Goal: Information Seeking & Learning: Learn about a topic

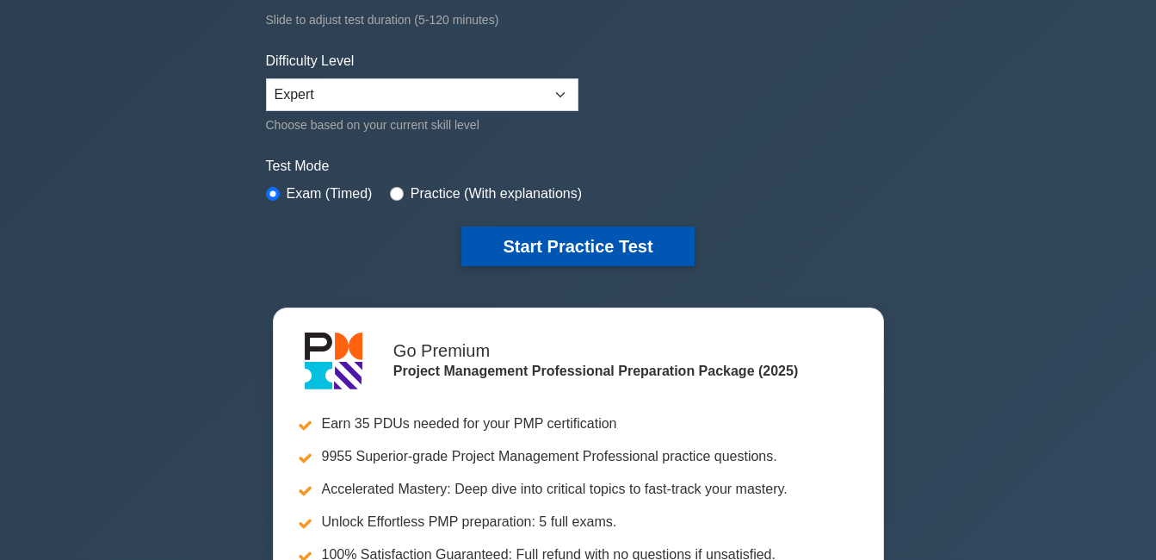
scroll to position [344, 0]
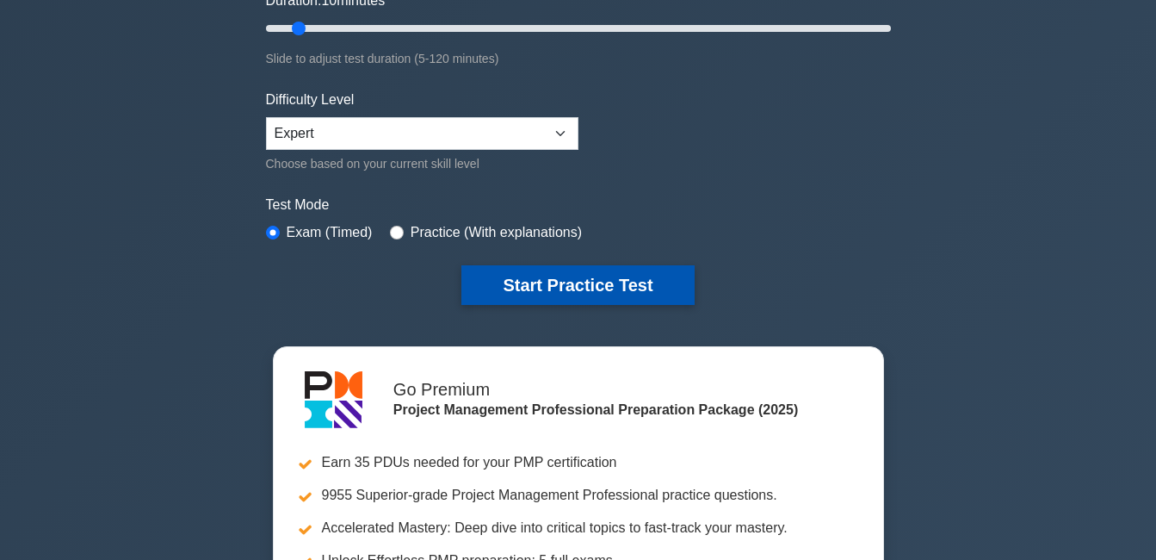
click at [600, 274] on button "Start Practice Test" at bounding box center [578, 285] width 232 height 40
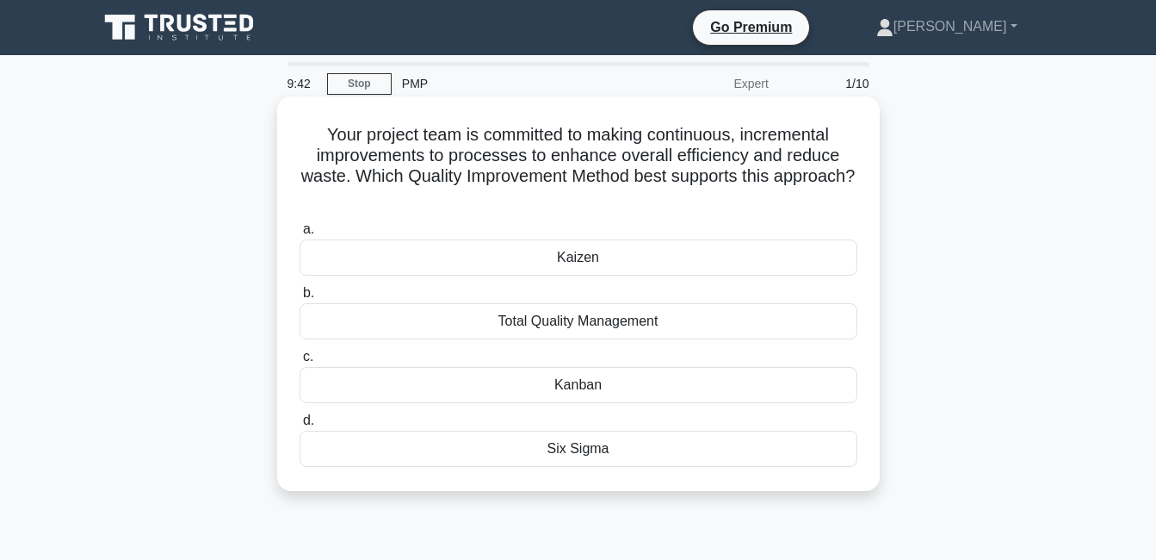
click at [624, 262] on div "Kaizen" at bounding box center [579, 257] width 558 height 36
click at [300, 235] on input "a. [GEOGRAPHIC_DATA]" at bounding box center [300, 229] width 0 height 11
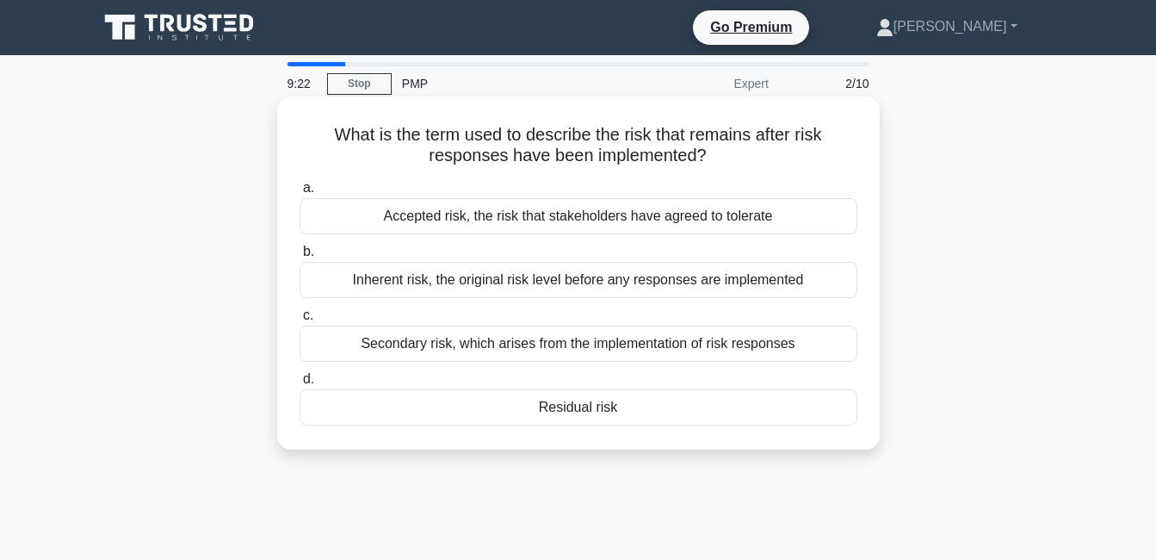
click at [484, 414] on div "Residual risk" at bounding box center [579, 407] width 558 height 36
click at [300, 385] on input "d. Residual risk" at bounding box center [300, 379] width 0 height 11
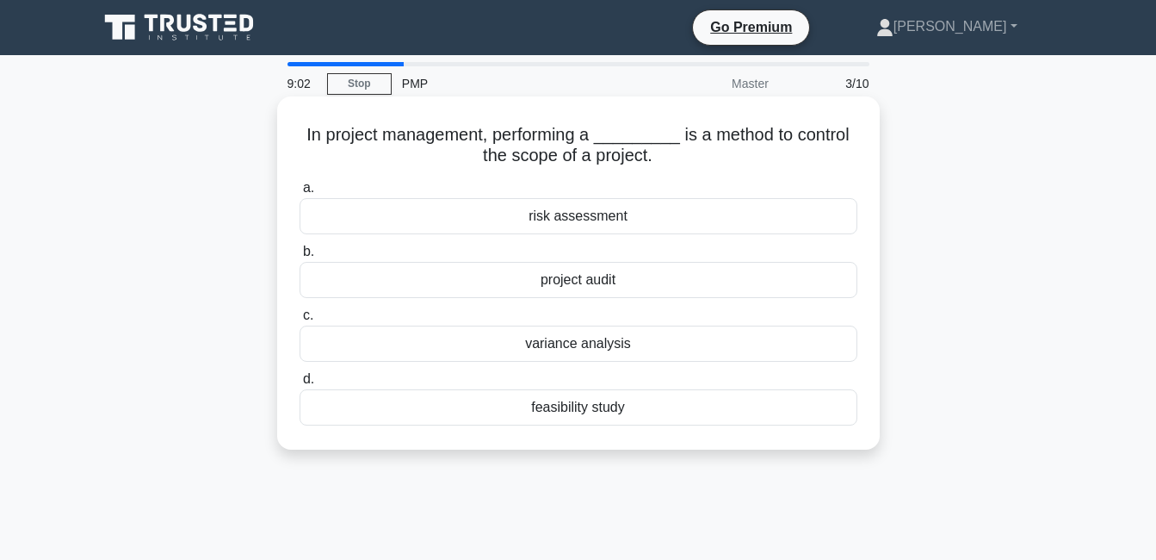
click at [582, 410] on div "feasibility study" at bounding box center [579, 407] width 558 height 36
click at [300, 385] on input "d. feasibility study" at bounding box center [300, 379] width 0 height 11
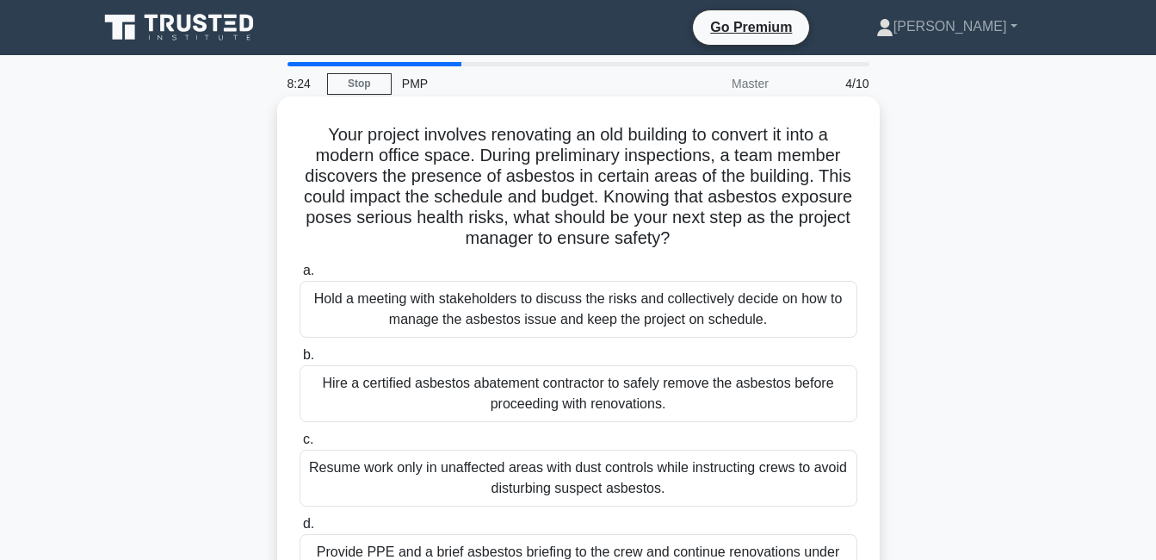
scroll to position [86, 0]
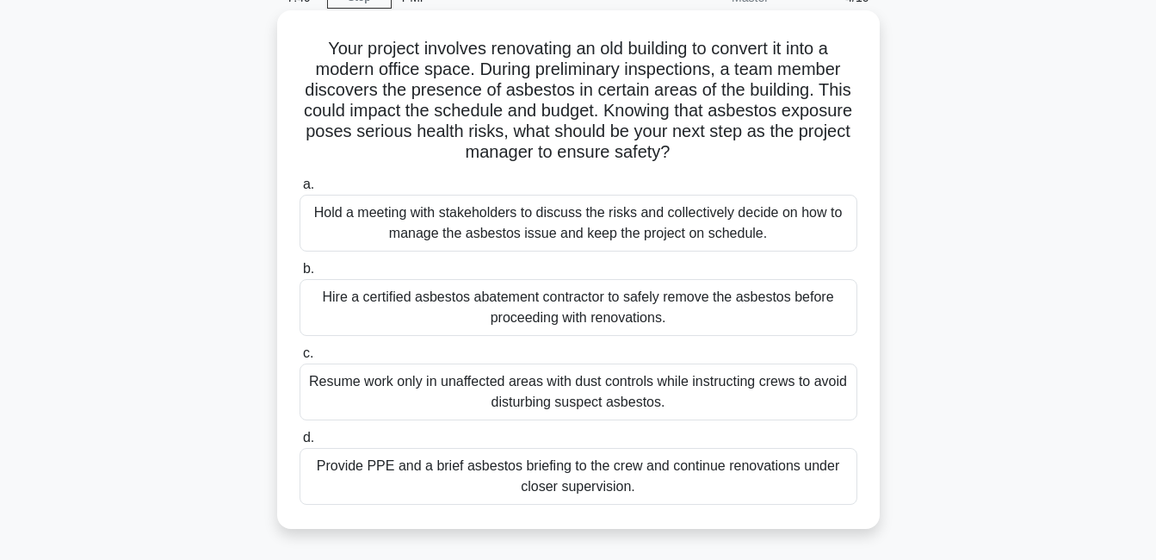
click at [497, 234] on div "Hold a meeting with stakeholders to discuss the risks and collectively decide o…" at bounding box center [579, 223] width 558 height 57
click at [300, 190] on input "a. Hold a meeting with stakeholders to discuss the risks and collectively decid…" at bounding box center [300, 184] width 0 height 11
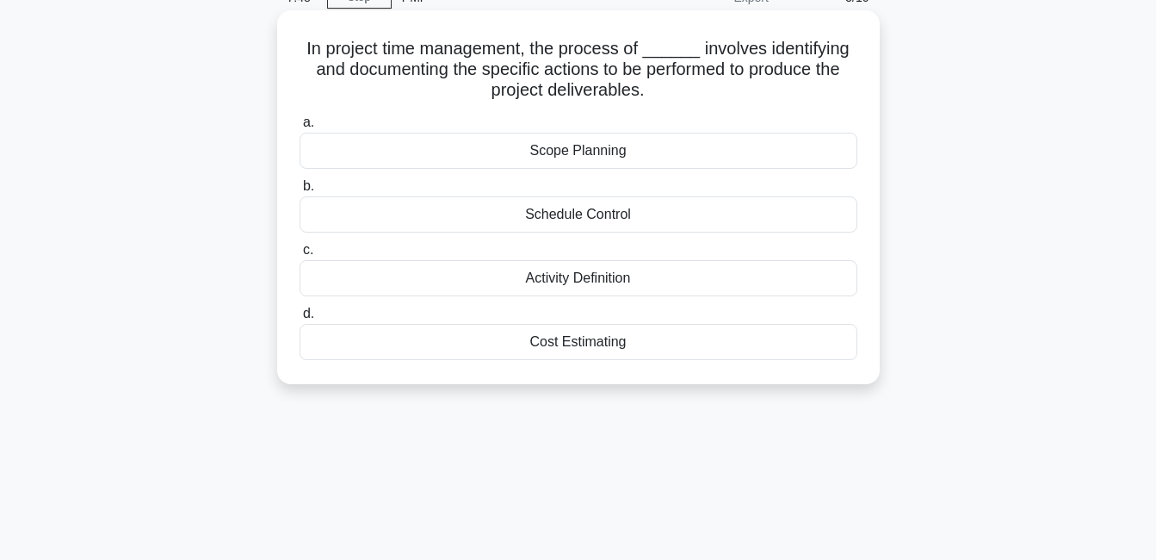
scroll to position [0, 0]
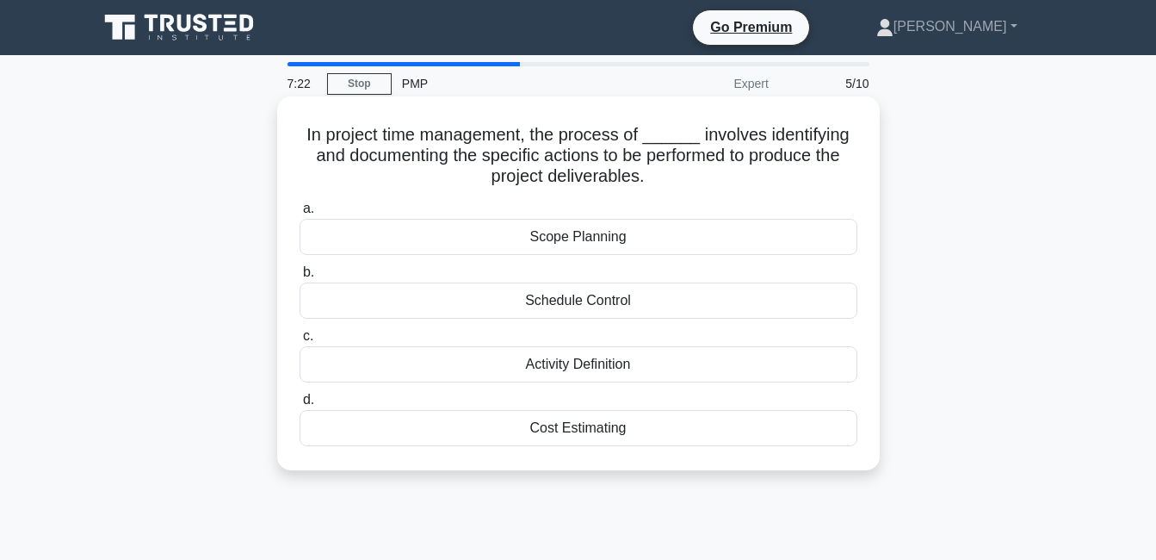
click at [570, 242] on div "Scope Planning" at bounding box center [579, 237] width 558 height 36
click at [300, 214] on input "a. Scope Planning" at bounding box center [300, 208] width 0 height 11
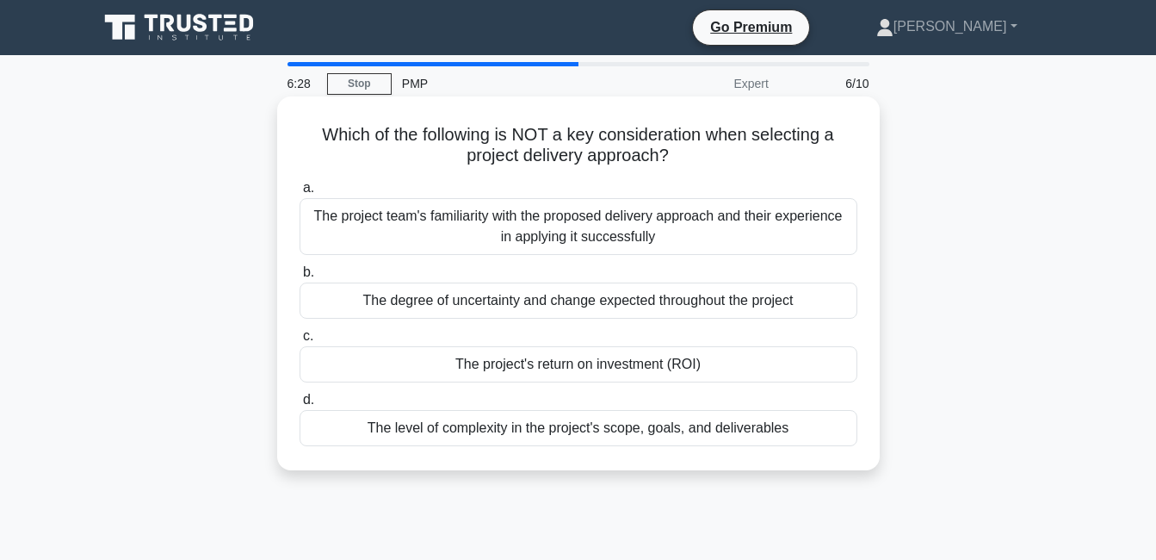
click at [416, 241] on div "The project team's familiarity with the proposed delivery approach and their ex…" at bounding box center [579, 226] width 558 height 57
click at [300, 194] on input "a. The project team's familiarity with the proposed delivery approach and their…" at bounding box center [300, 188] width 0 height 11
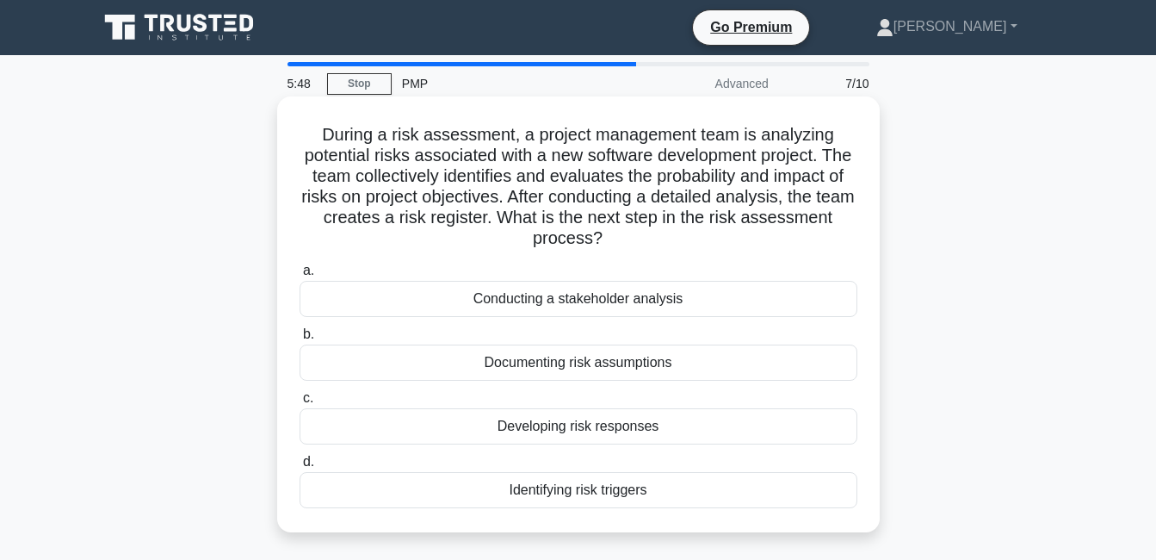
click at [567, 432] on div "Developing risk responses" at bounding box center [579, 426] width 558 height 36
click at [300, 404] on input "c. Developing risk responses" at bounding box center [300, 398] width 0 height 11
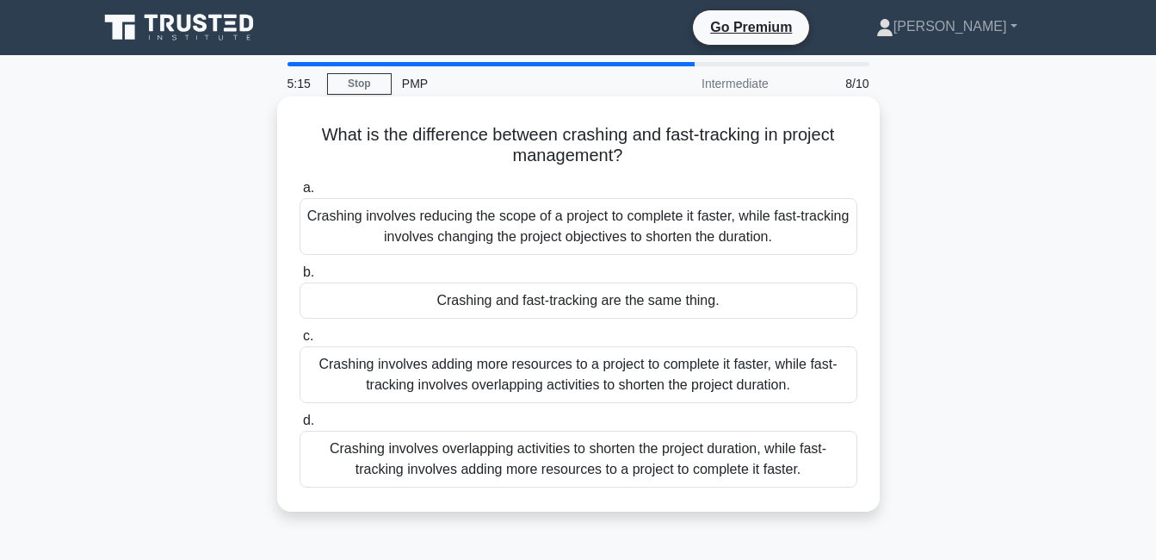
click at [581, 380] on div "Crashing involves adding more resources to a project to complete it faster, whi…" at bounding box center [579, 374] width 558 height 57
click at [300, 342] on input "c. Crashing involves adding more resources to a project to complete it faster, …" at bounding box center [300, 336] width 0 height 11
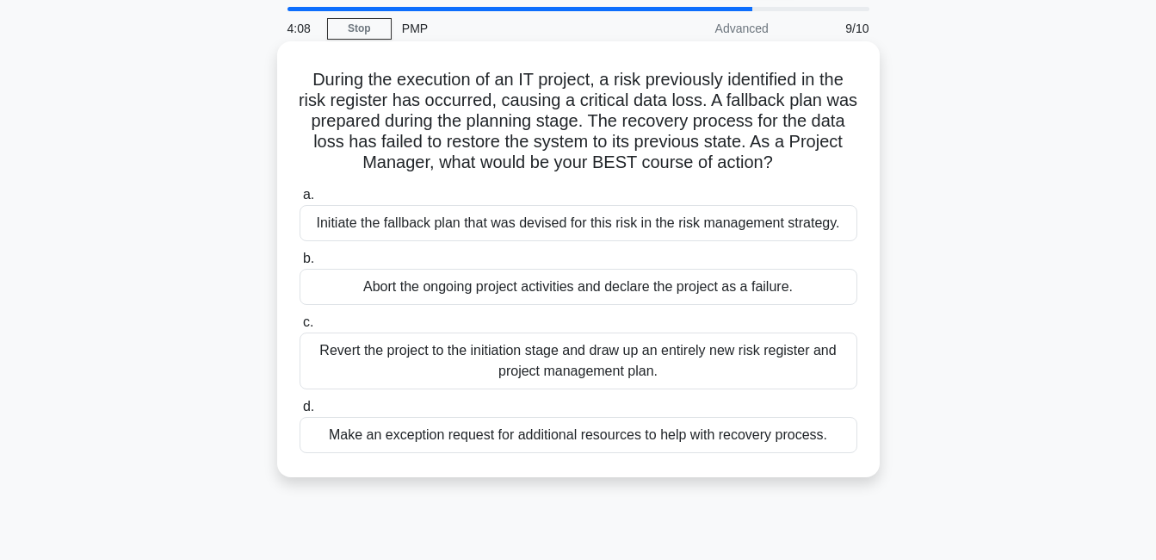
scroll to position [86, 0]
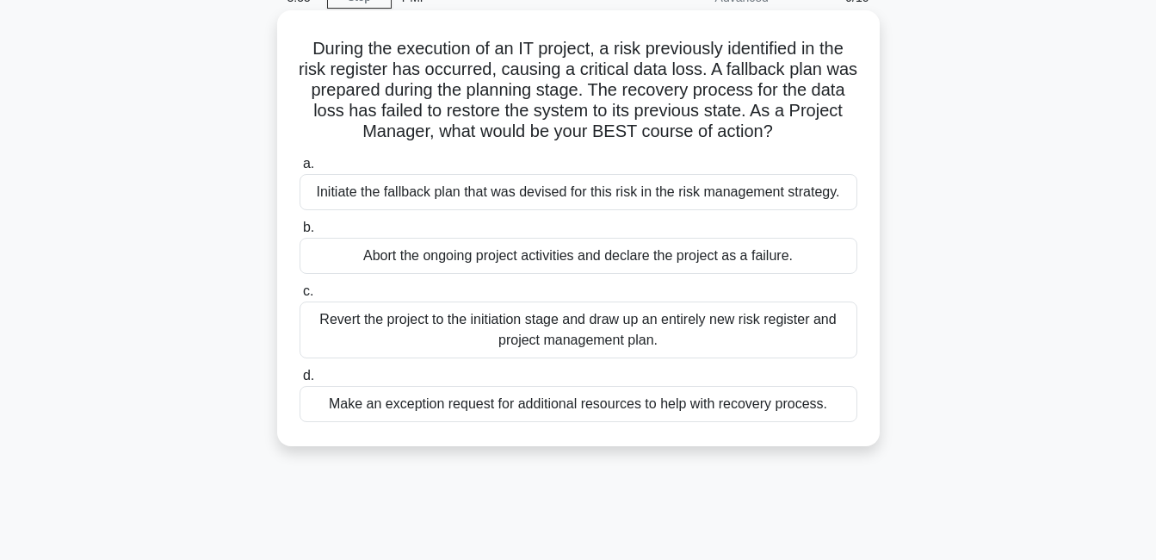
click at [420, 339] on div "Revert the project to the initiation stage and draw up an entirely new risk reg…" at bounding box center [579, 329] width 558 height 57
click at [300, 297] on input "c. Revert the project to the initiation stage and draw up an entirely new risk …" at bounding box center [300, 291] width 0 height 11
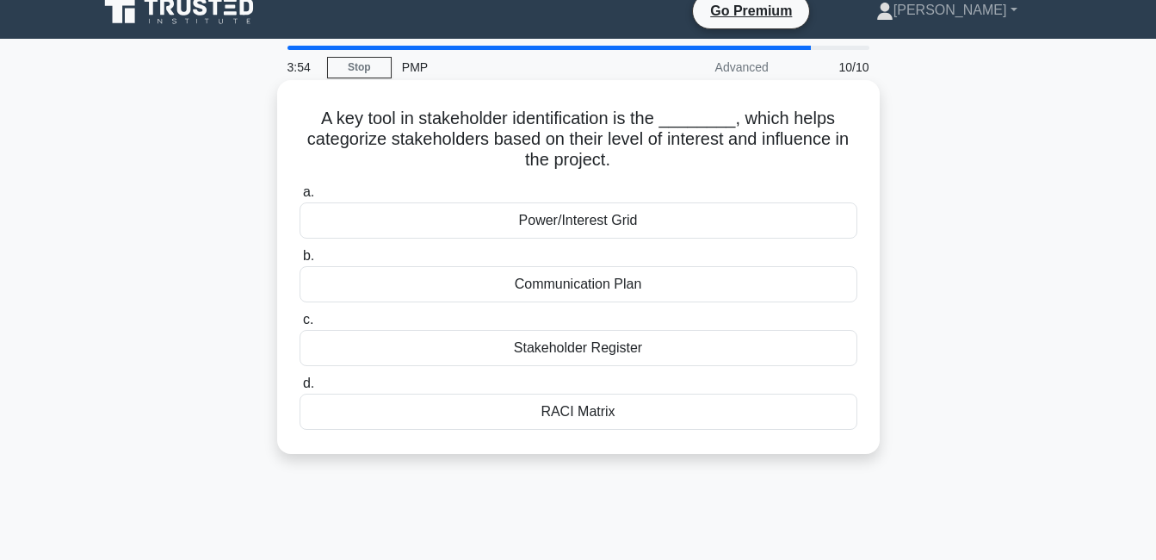
scroll to position [0, 0]
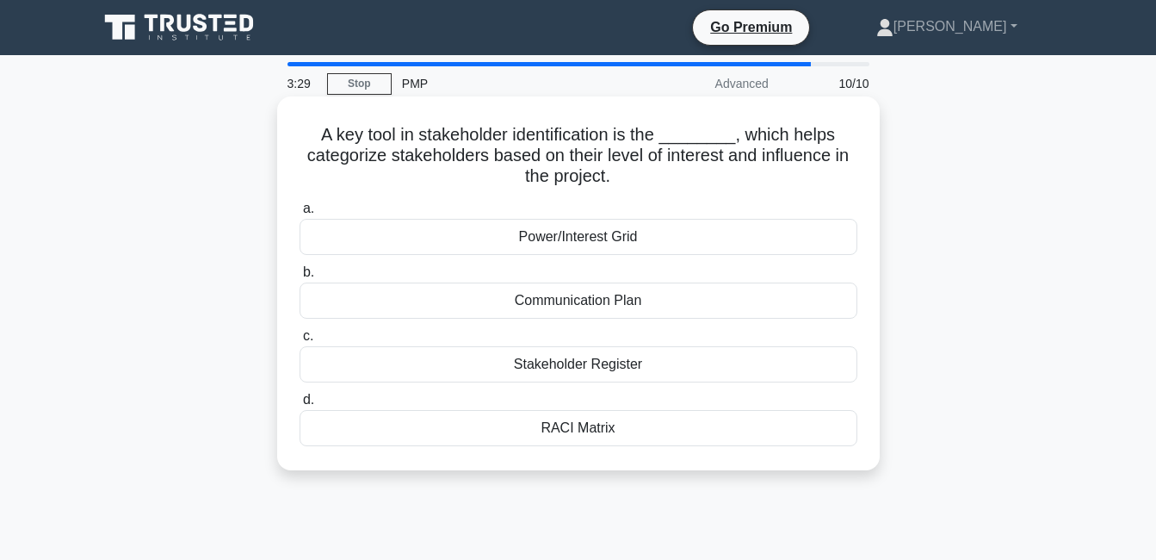
click at [489, 240] on div "Power/Interest Grid" at bounding box center [579, 237] width 558 height 36
click at [300, 214] on input "a. Power/Interest Grid" at bounding box center [300, 208] width 0 height 11
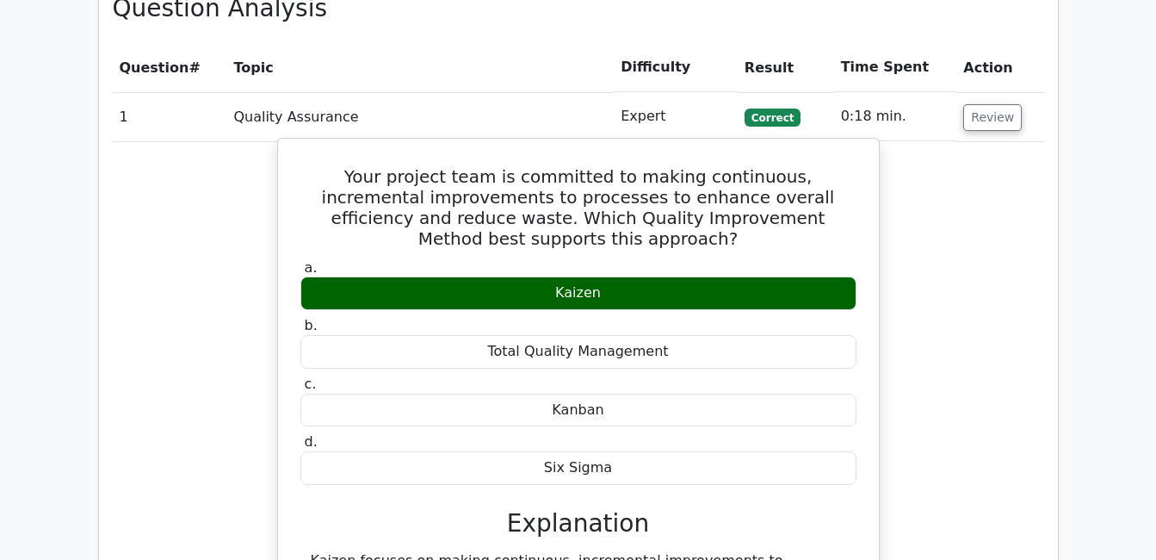
scroll to position [1464, 0]
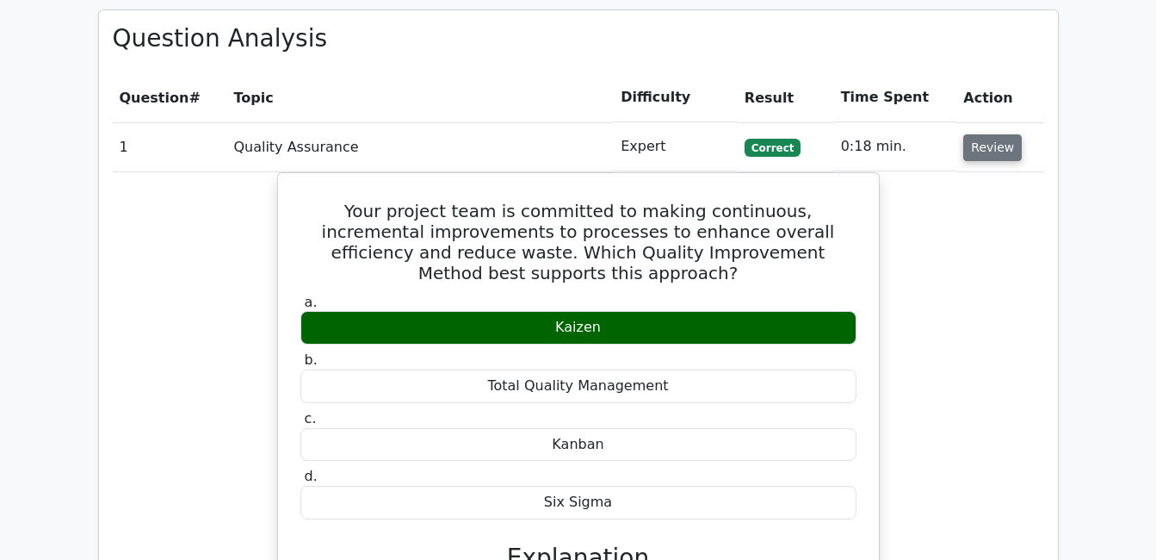
click at [1007, 134] on button "Review" at bounding box center [992, 147] width 59 height 27
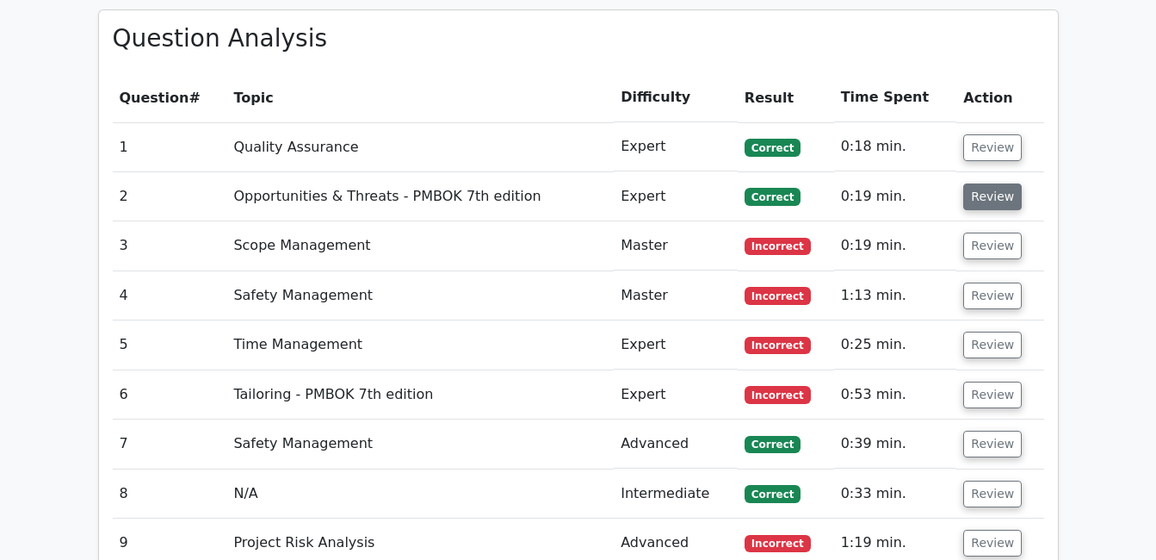
click at [997, 183] on button "Review" at bounding box center [992, 196] width 59 height 27
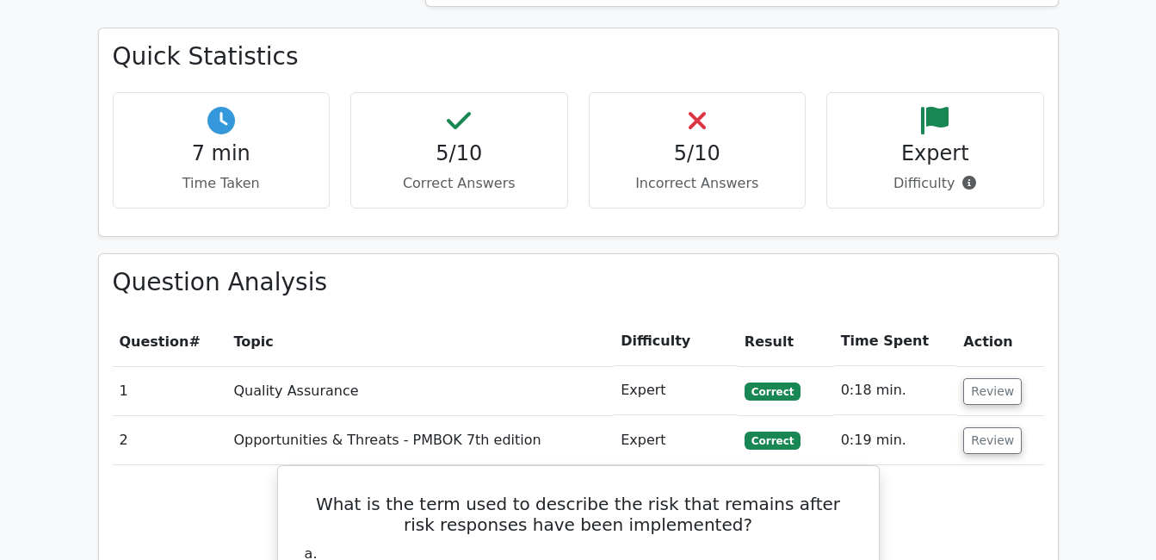
scroll to position [1205, 0]
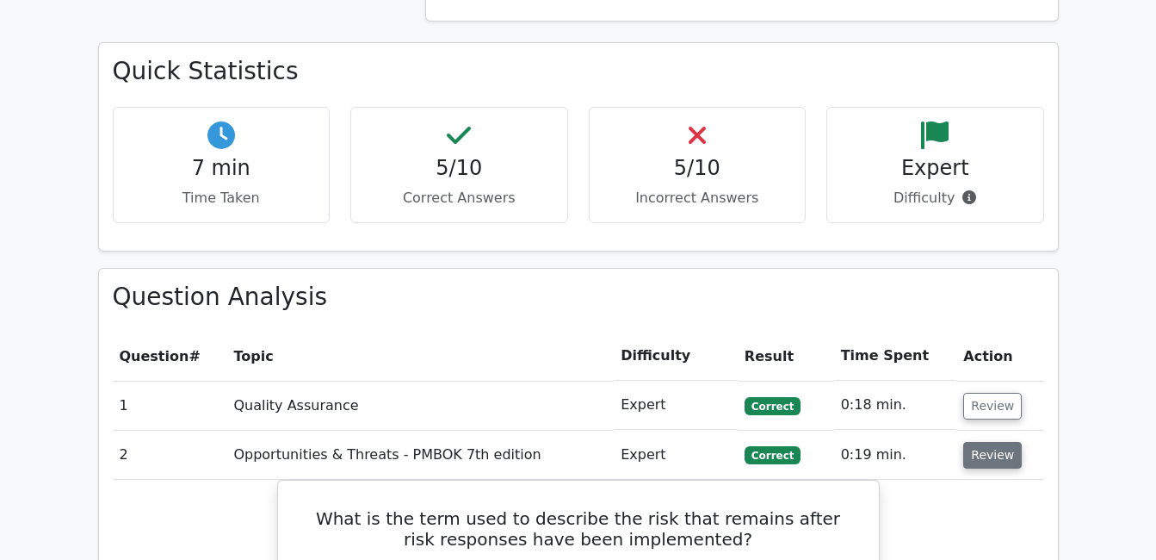
click at [1004, 442] on button "Review" at bounding box center [992, 455] width 59 height 27
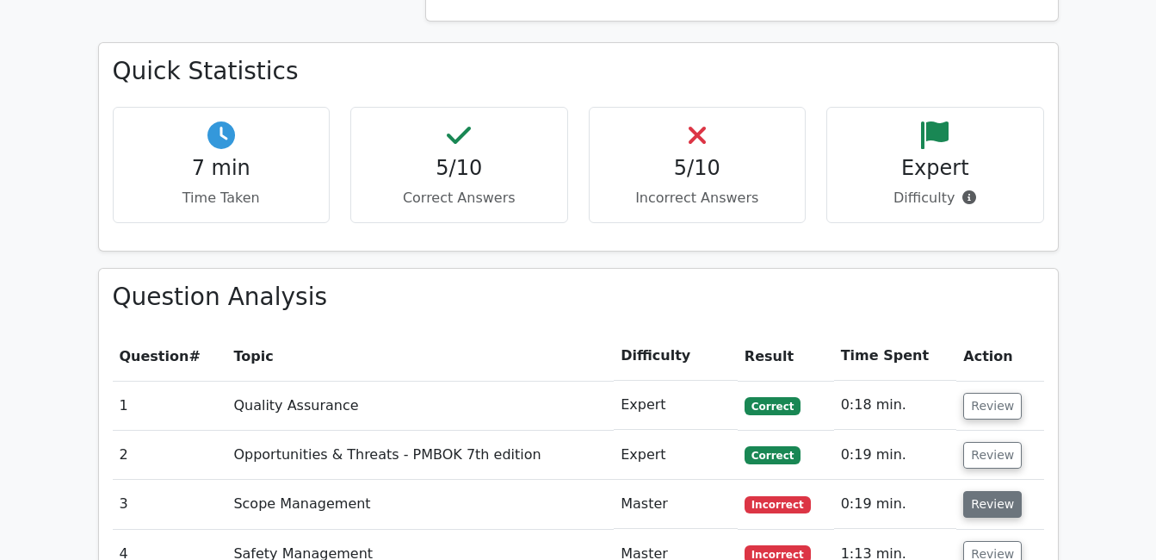
click at [984, 491] on button "Review" at bounding box center [992, 504] width 59 height 27
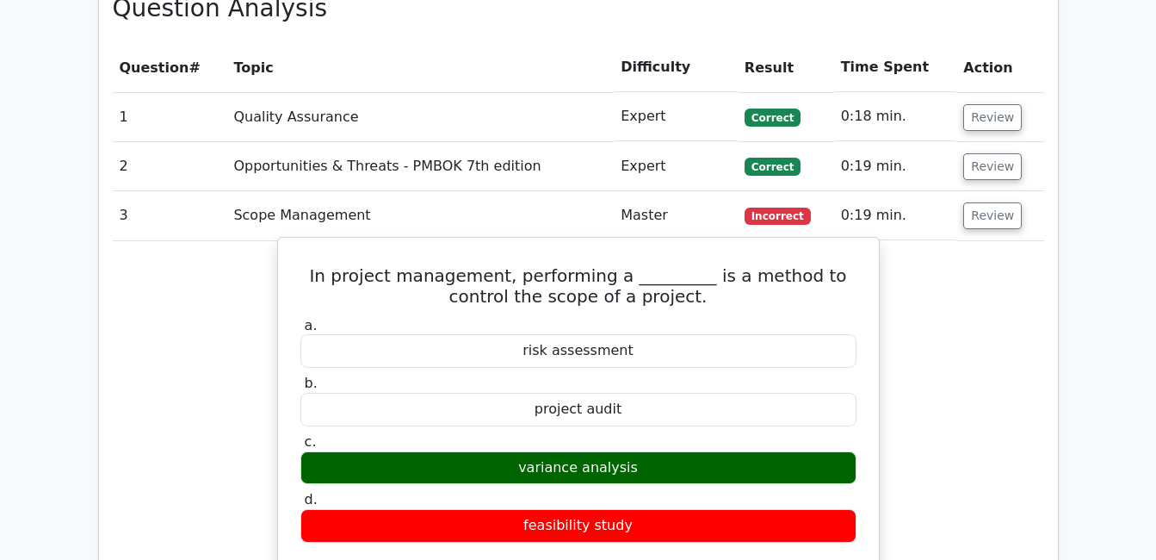
scroll to position [1464, 0]
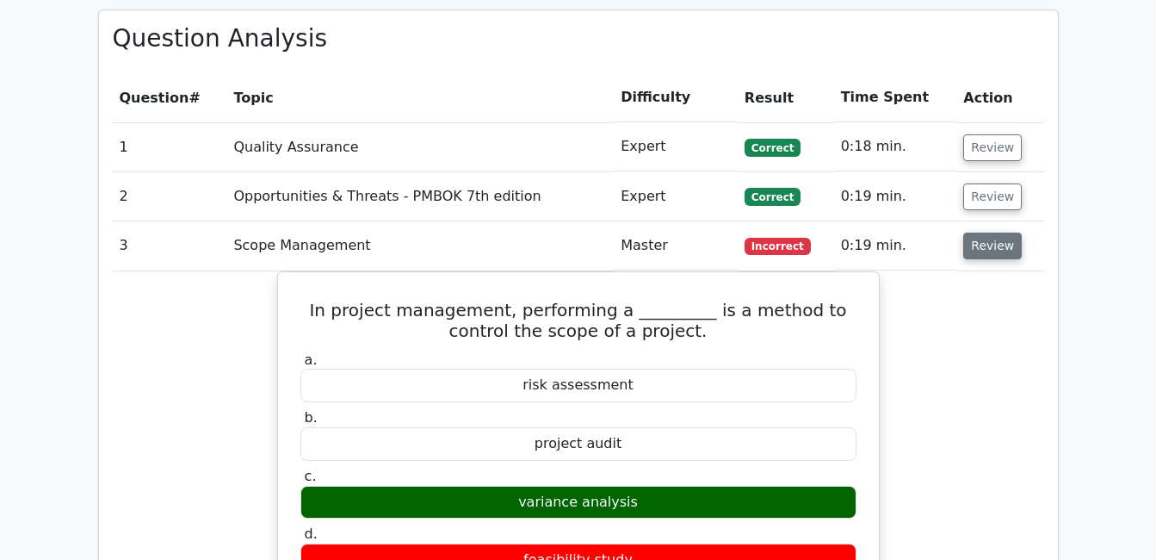
click at [979, 232] on button "Review" at bounding box center [992, 245] width 59 height 27
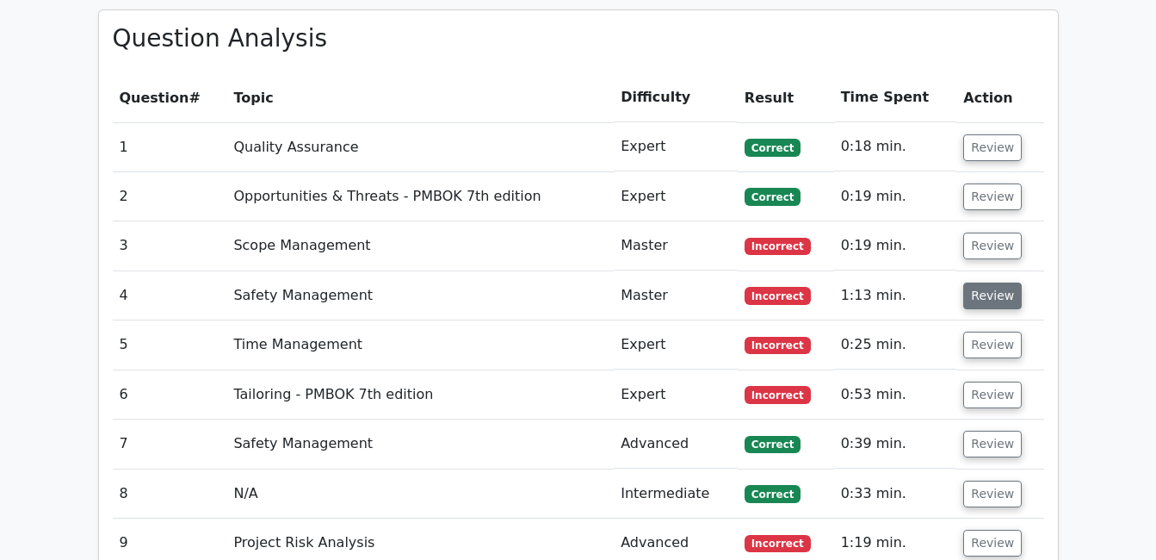
click at [984, 282] on button "Review" at bounding box center [992, 295] width 59 height 27
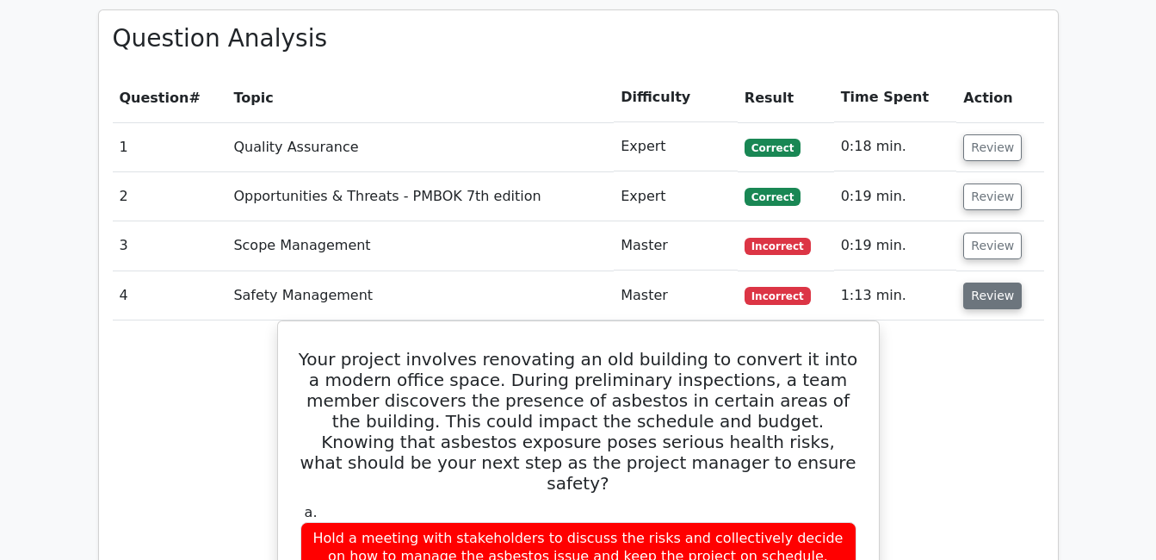
click at [999, 282] on button "Review" at bounding box center [992, 295] width 59 height 27
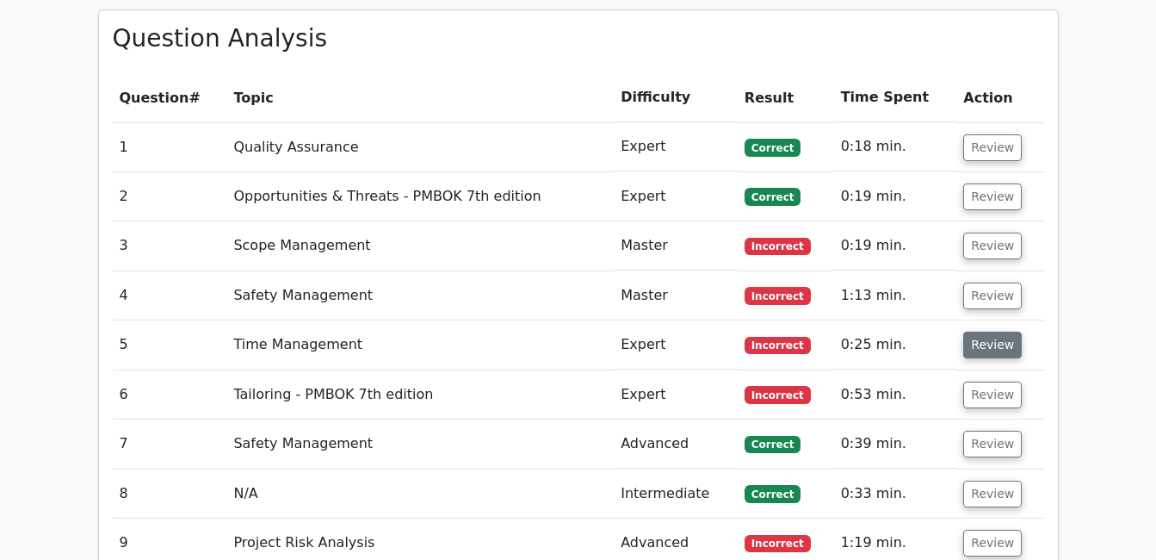
click at [981, 331] on button "Review" at bounding box center [992, 344] width 59 height 27
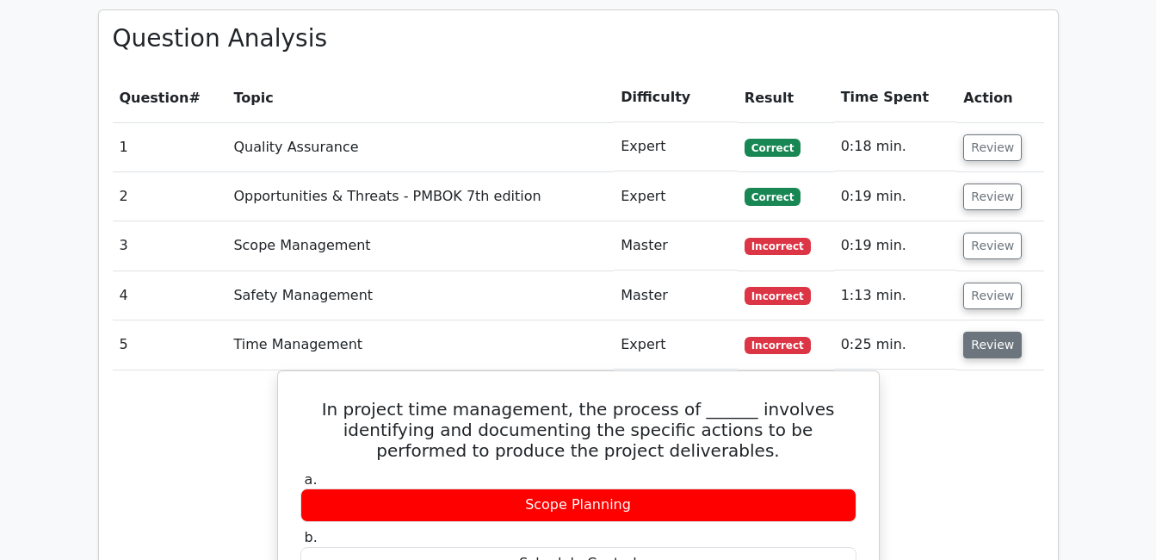
click at [981, 331] on button "Review" at bounding box center [992, 344] width 59 height 27
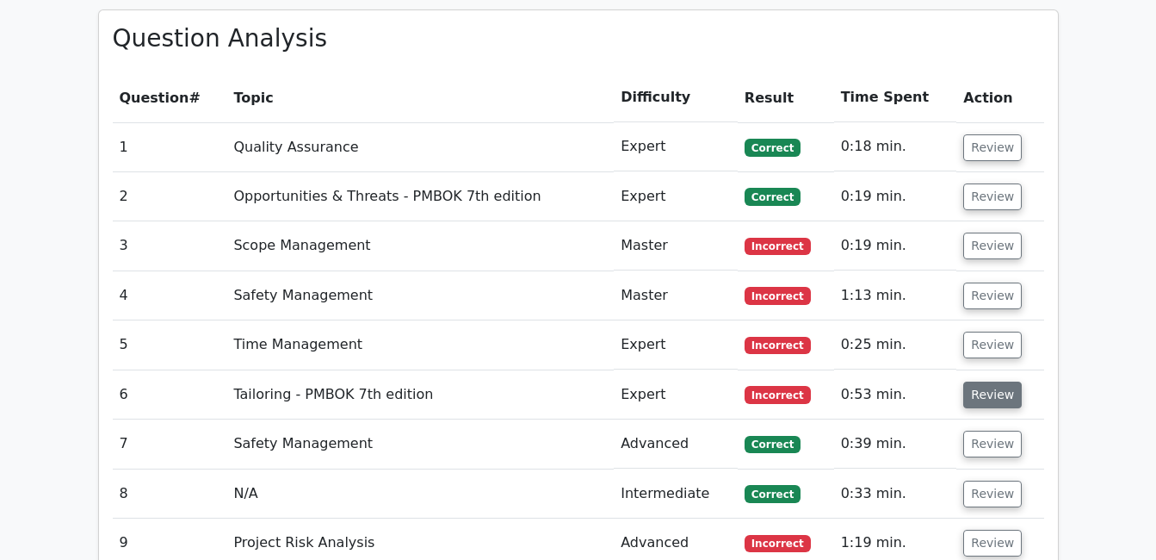
click at [994, 381] on button "Review" at bounding box center [992, 394] width 59 height 27
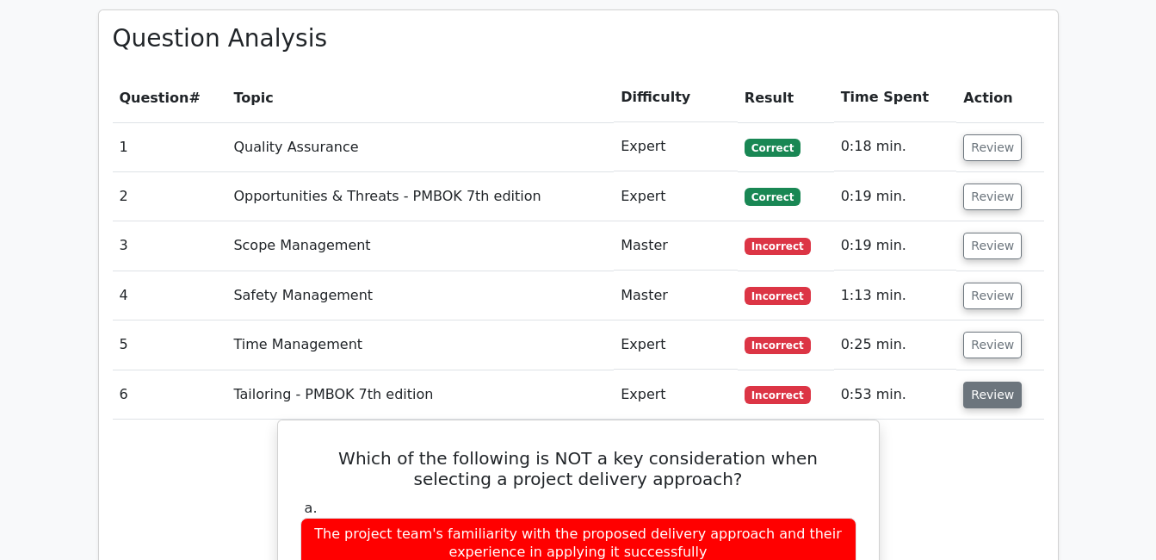
click at [977, 381] on button "Review" at bounding box center [992, 394] width 59 height 27
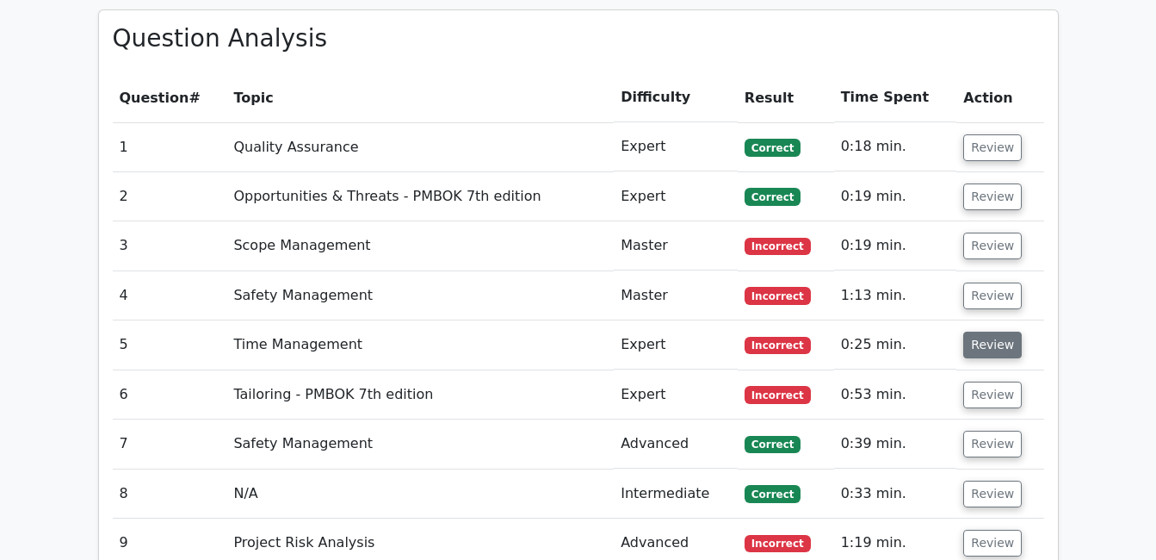
click at [995, 331] on button "Review" at bounding box center [992, 344] width 59 height 27
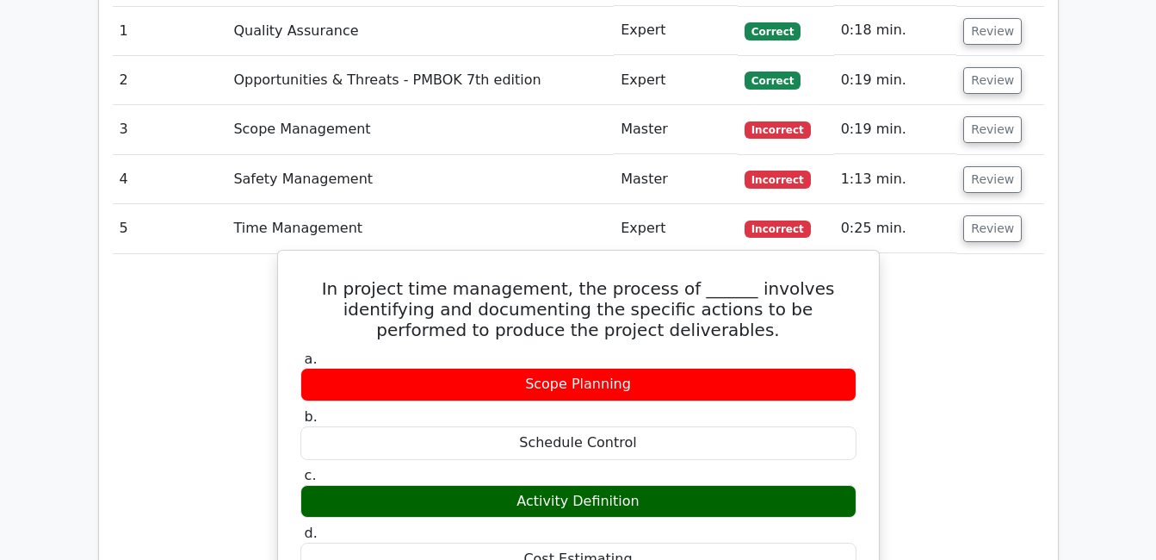
scroll to position [1550, 0]
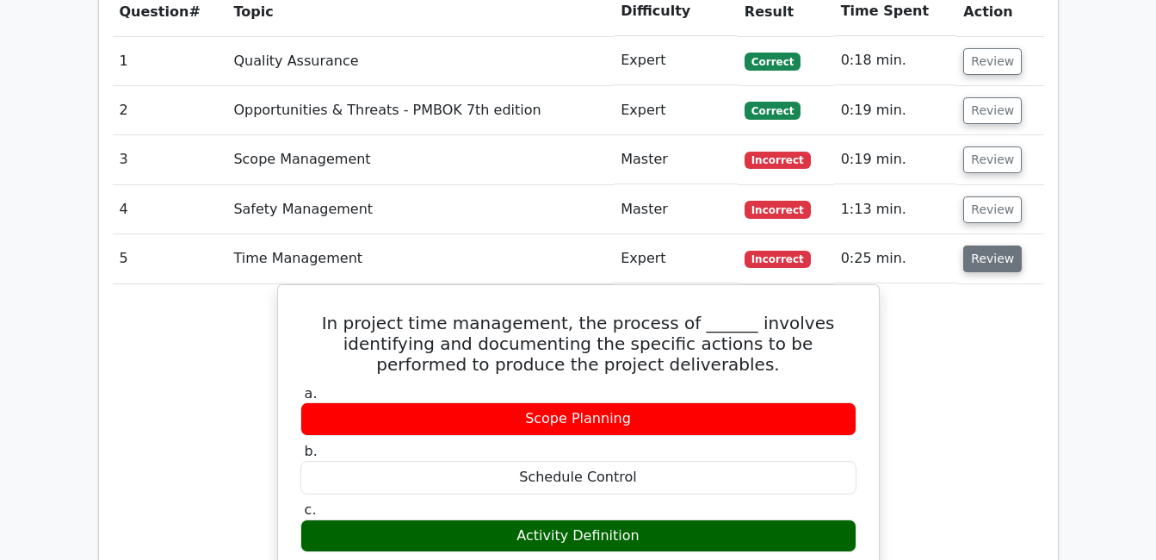
click at [981, 245] on button "Review" at bounding box center [992, 258] width 59 height 27
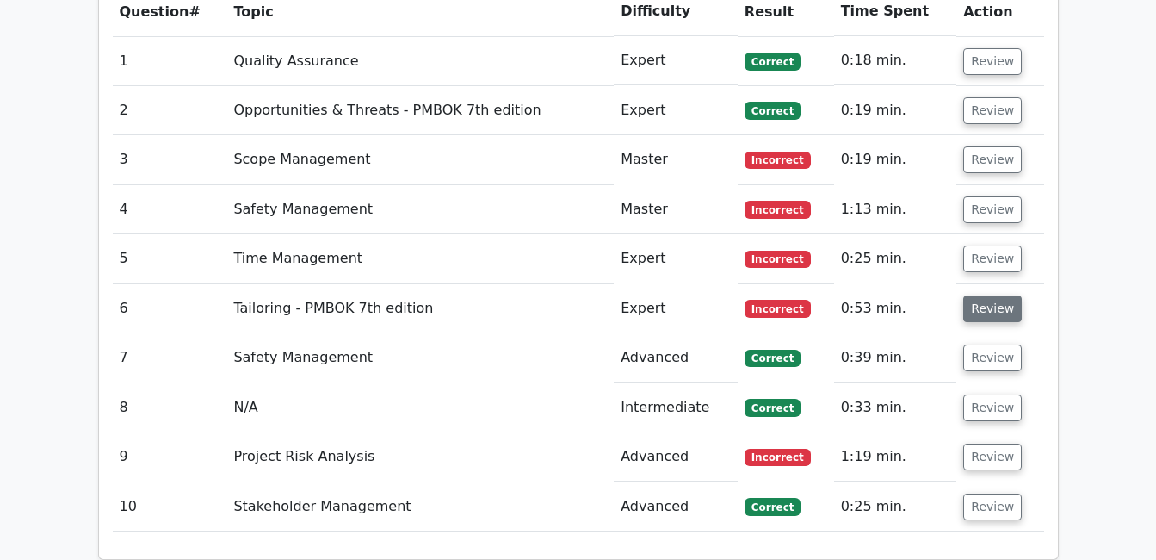
click at [988, 295] on button "Review" at bounding box center [992, 308] width 59 height 27
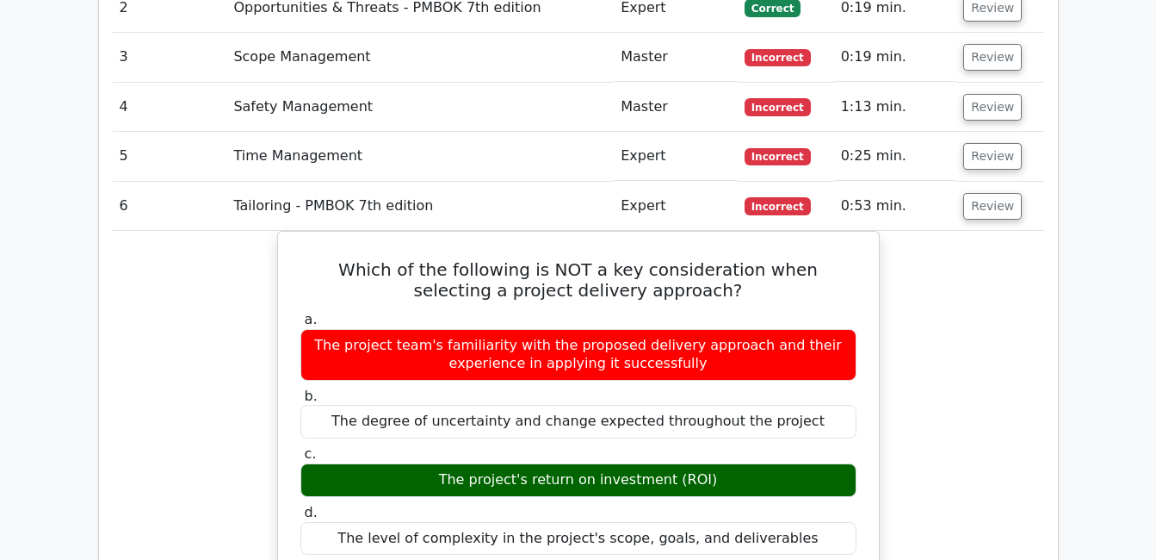
scroll to position [1636, 0]
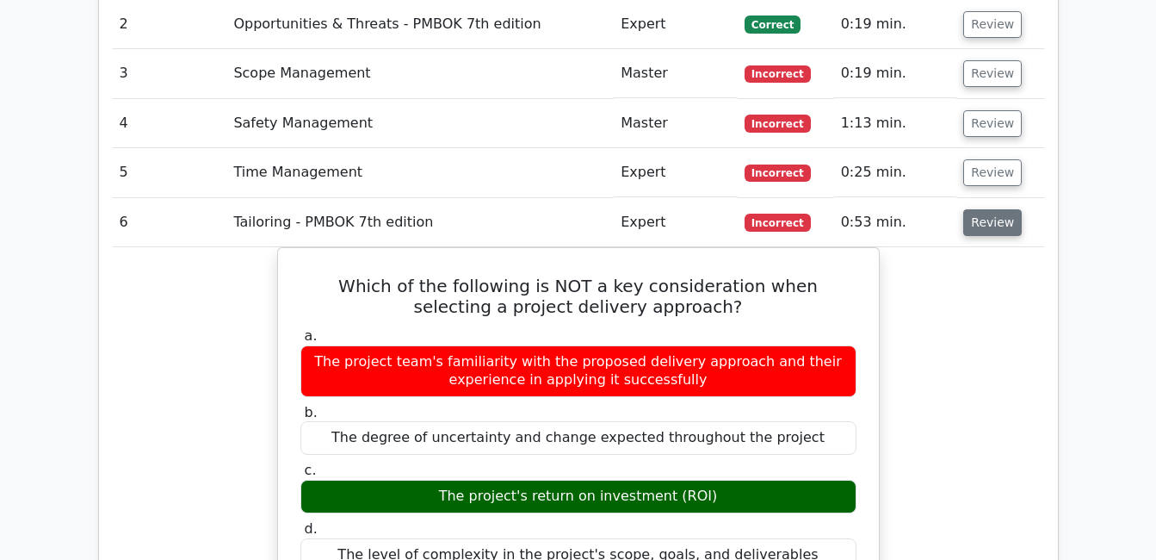
click at [1004, 209] on button "Review" at bounding box center [992, 222] width 59 height 27
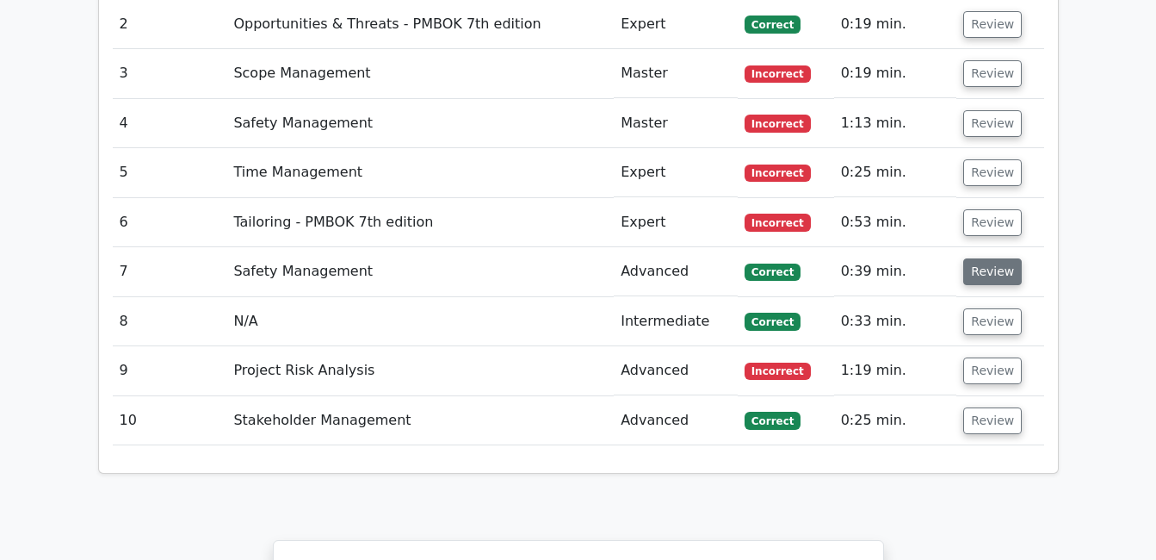
click at [987, 258] on button "Review" at bounding box center [992, 271] width 59 height 27
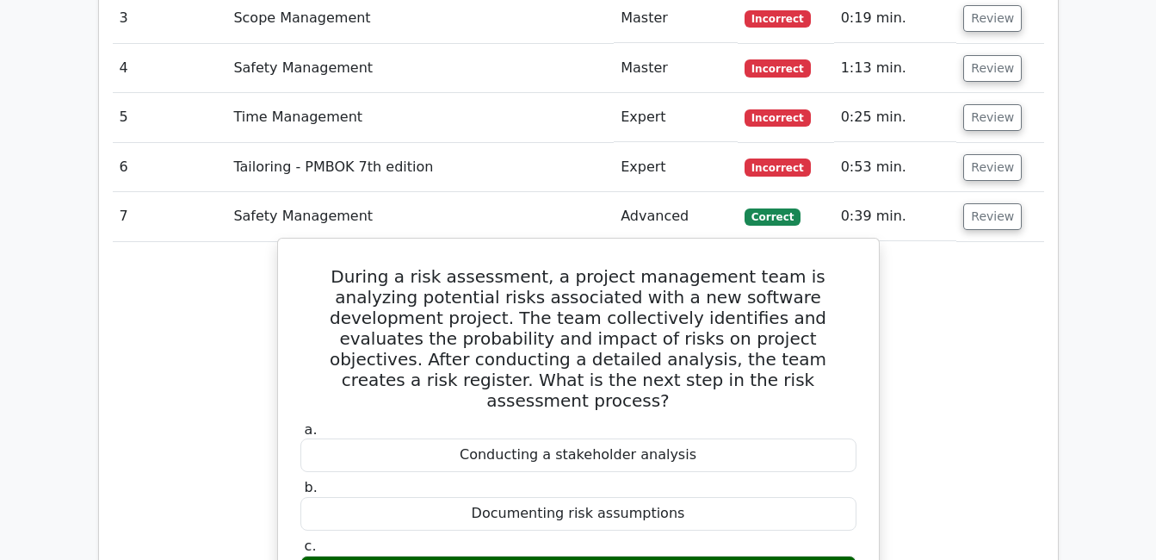
scroll to position [1722, 0]
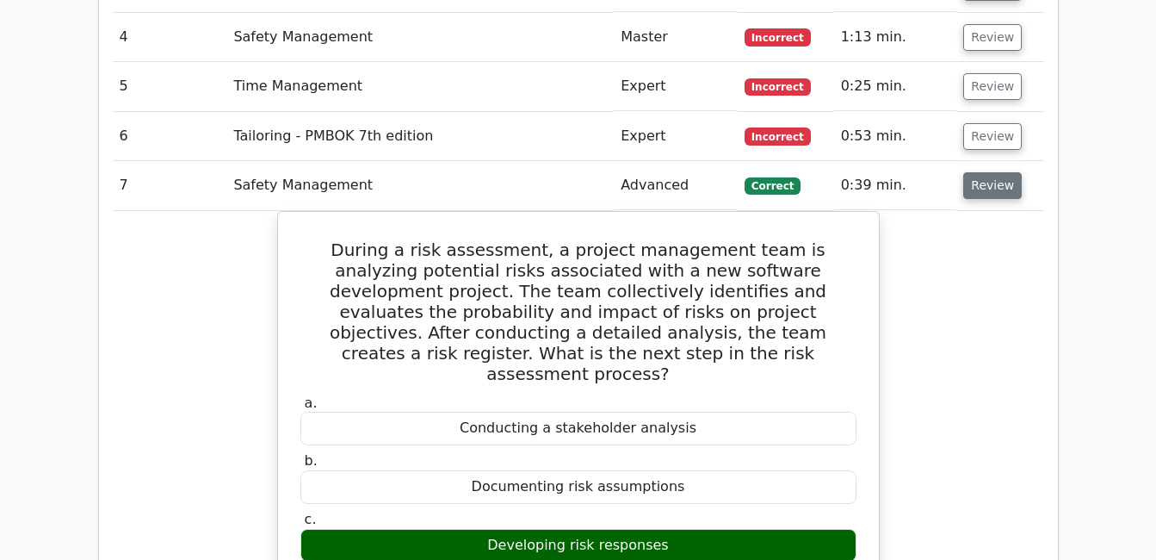
click at [999, 172] on button "Review" at bounding box center [992, 185] width 59 height 27
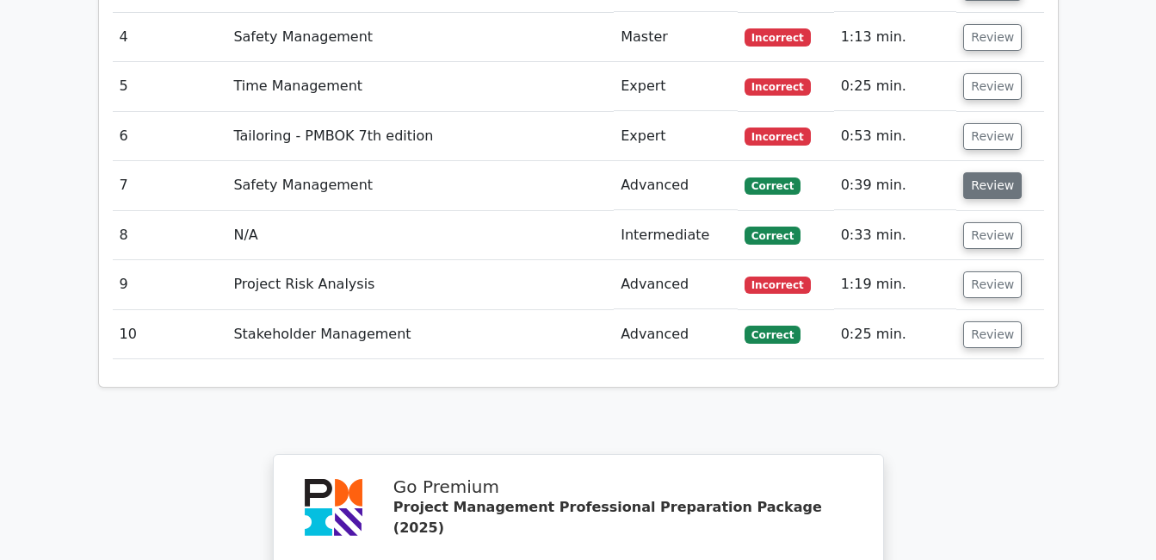
click at [999, 172] on button "Review" at bounding box center [992, 185] width 59 height 27
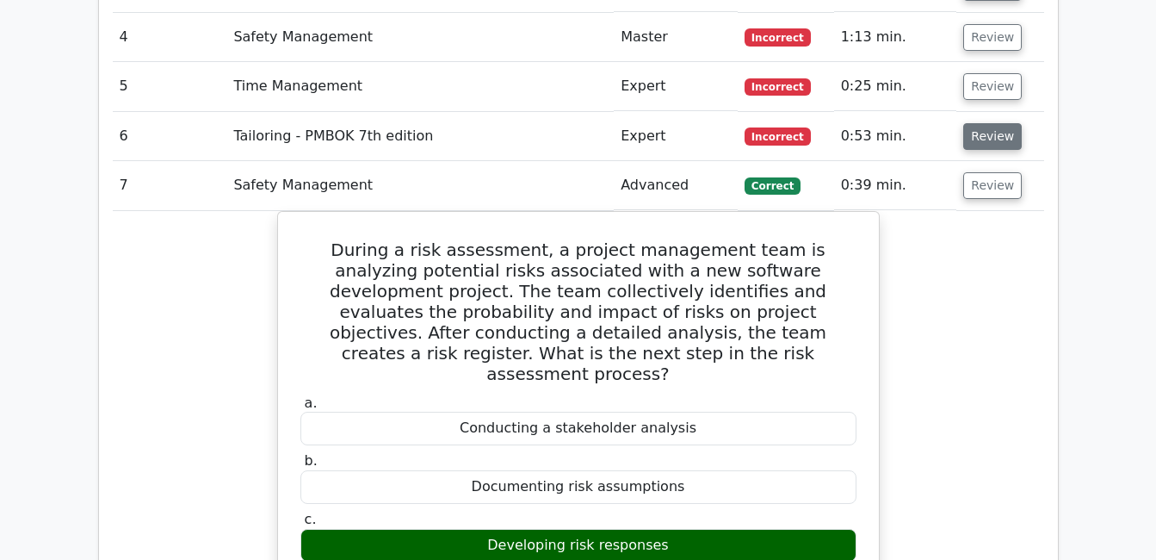
click at [1000, 123] on button "Review" at bounding box center [992, 136] width 59 height 27
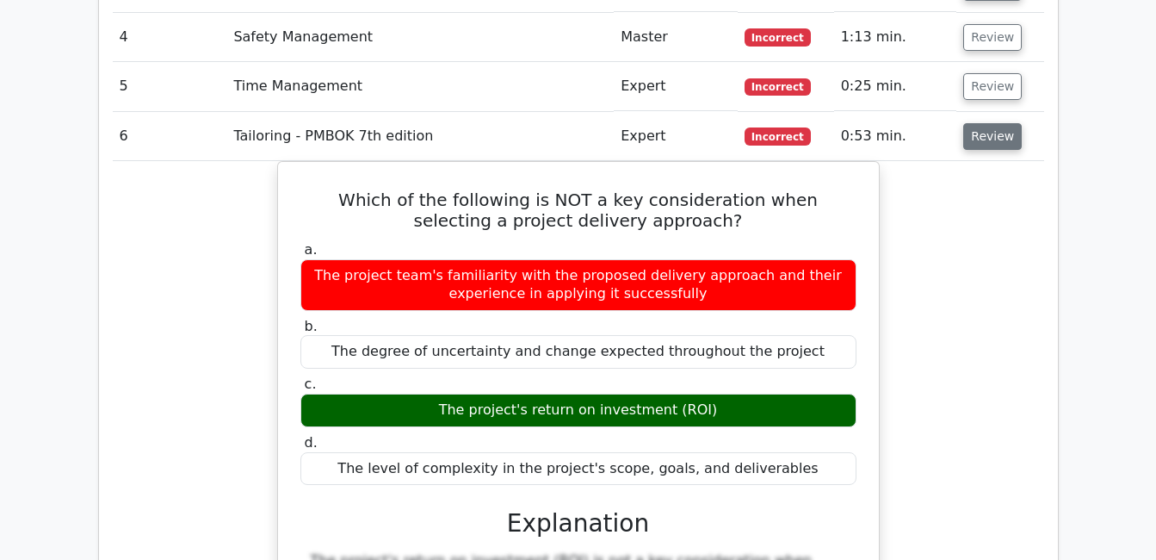
click at [986, 123] on button "Review" at bounding box center [992, 136] width 59 height 27
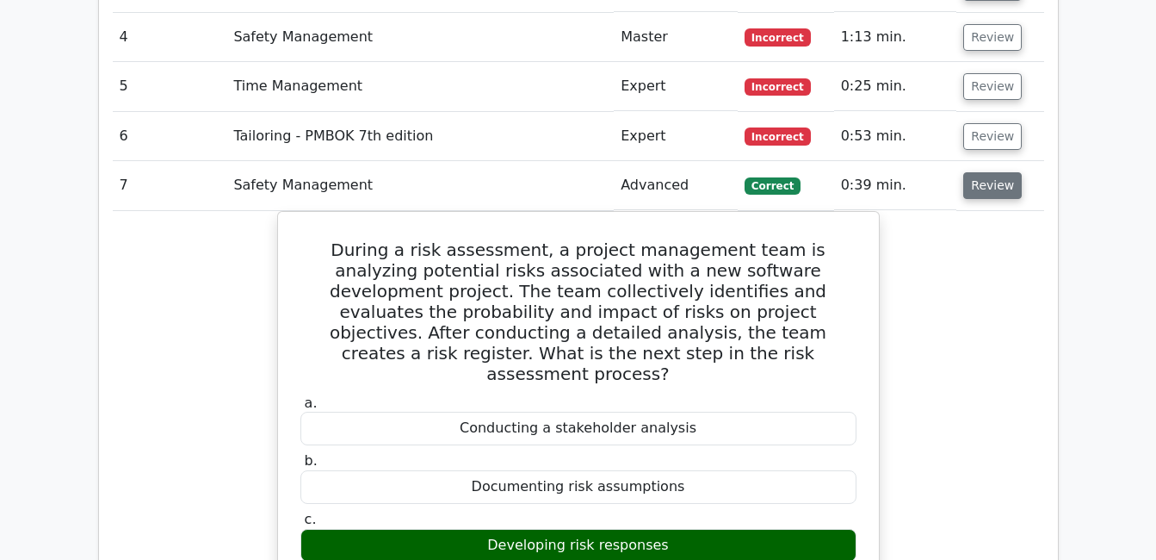
click at [971, 172] on button "Review" at bounding box center [992, 185] width 59 height 27
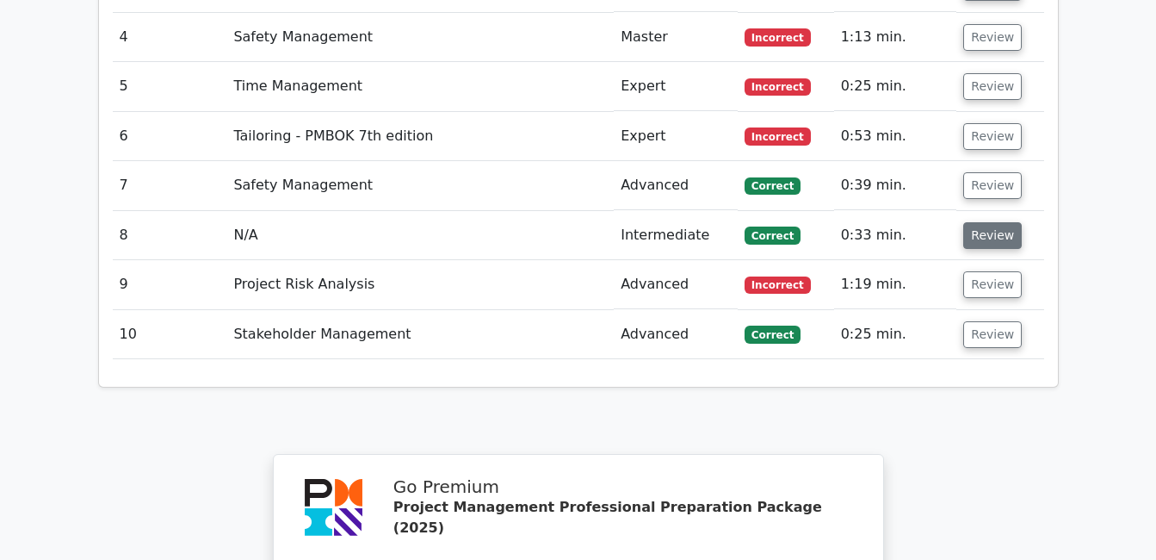
click at [993, 222] on button "Review" at bounding box center [992, 235] width 59 height 27
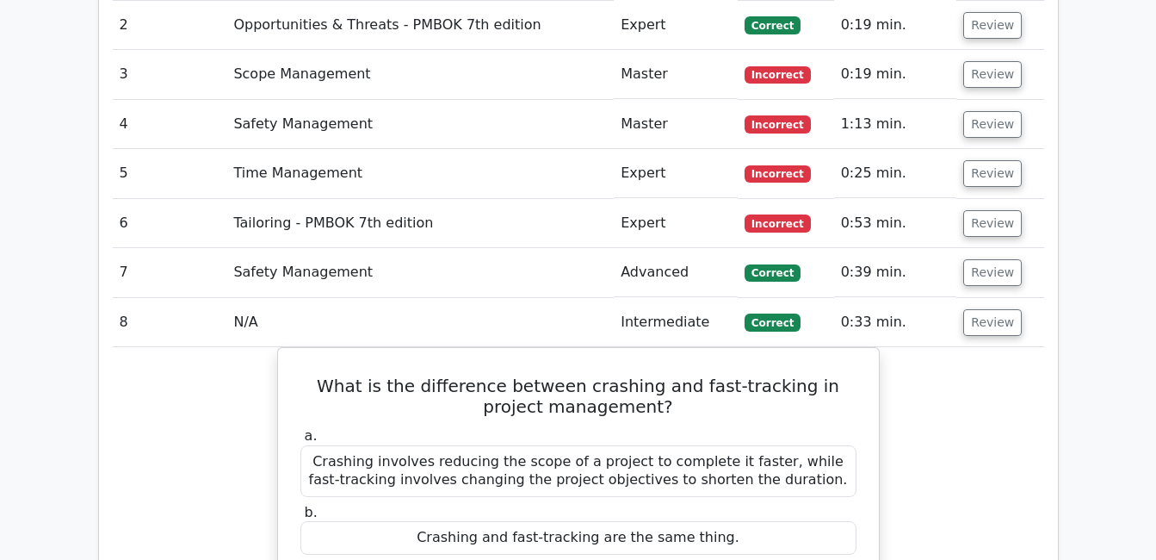
scroll to position [1636, 0]
click at [995, 297] on td "Review" at bounding box center [1000, 321] width 87 height 49
click at [986, 308] on button "Review" at bounding box center [992, 321] width 59 height 27
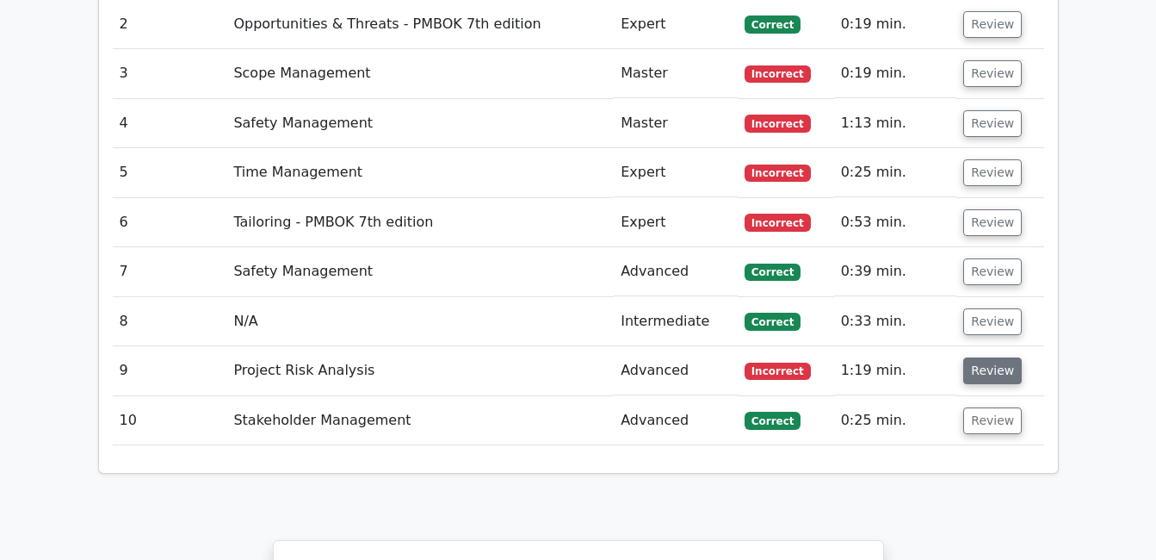
click at [995, 357] on button "Review" at bounding box center [992, 370] width 59 height 27
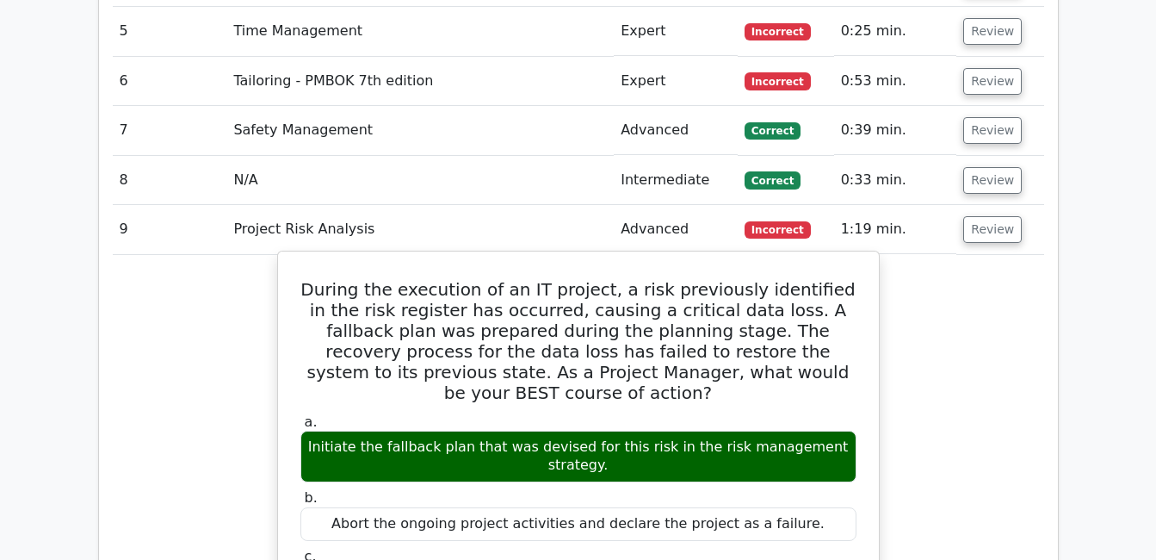
scroll to position [1808, 0]
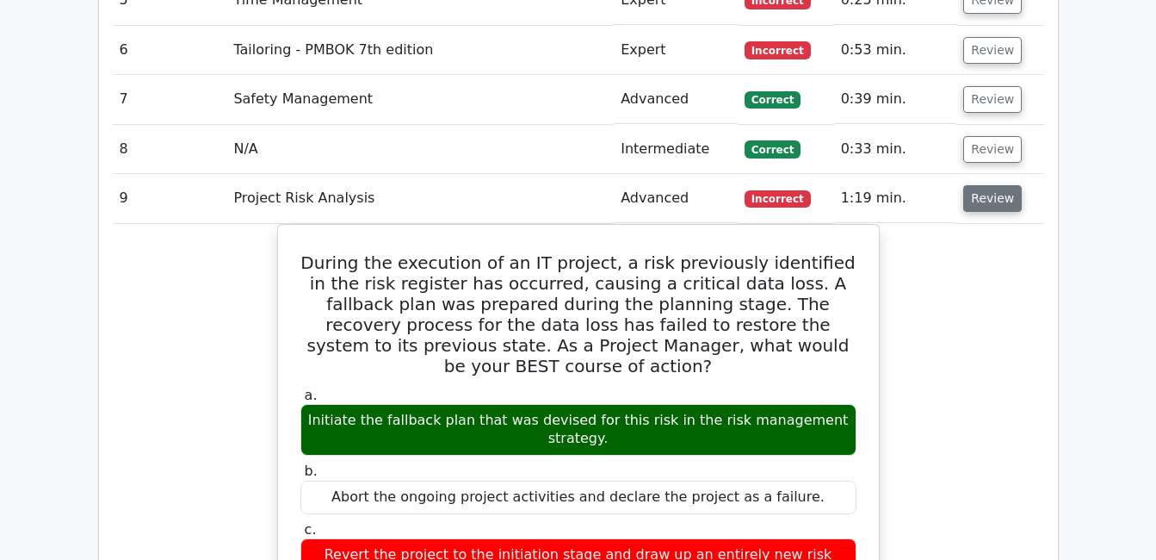
click at [984, 185] on button "Review" at bounding box center [992, 198] width 59 height 27
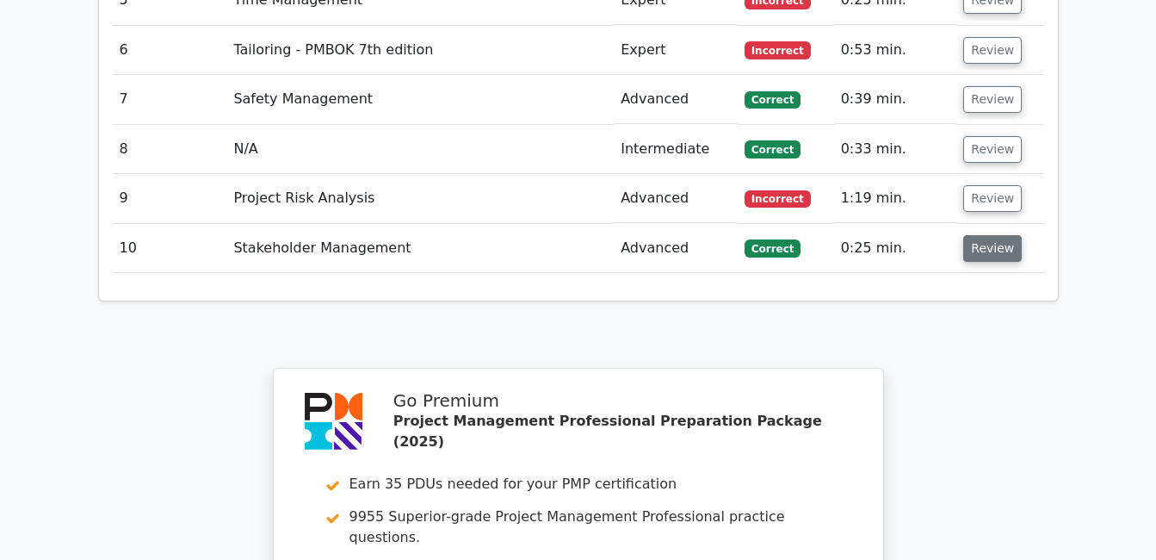
click at [981, 235] on button "Review" at bounding box center [992, 248] width 59 height 27
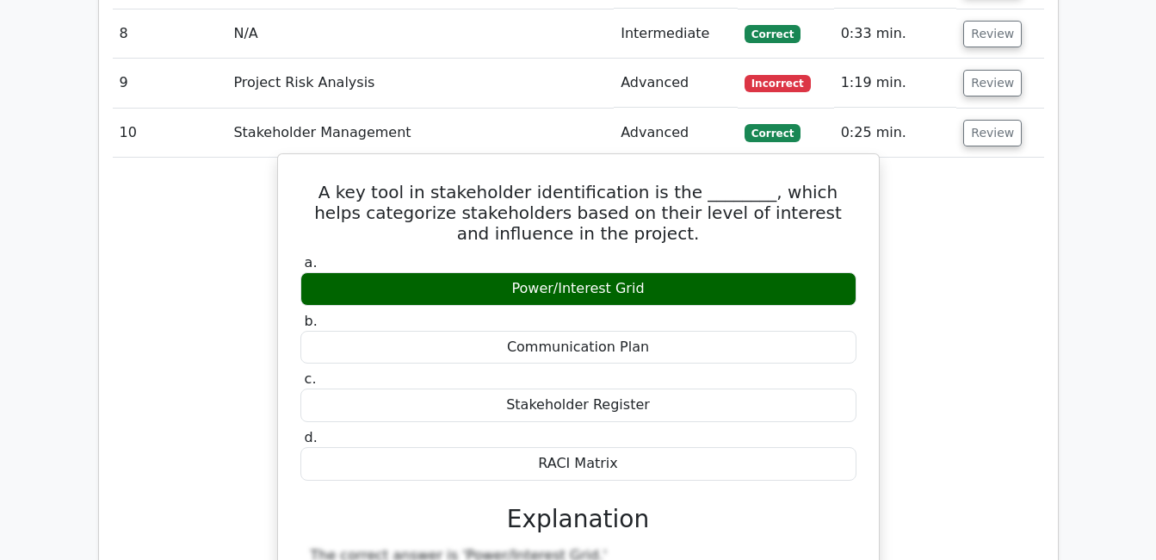
scroll to position [1894, 0]
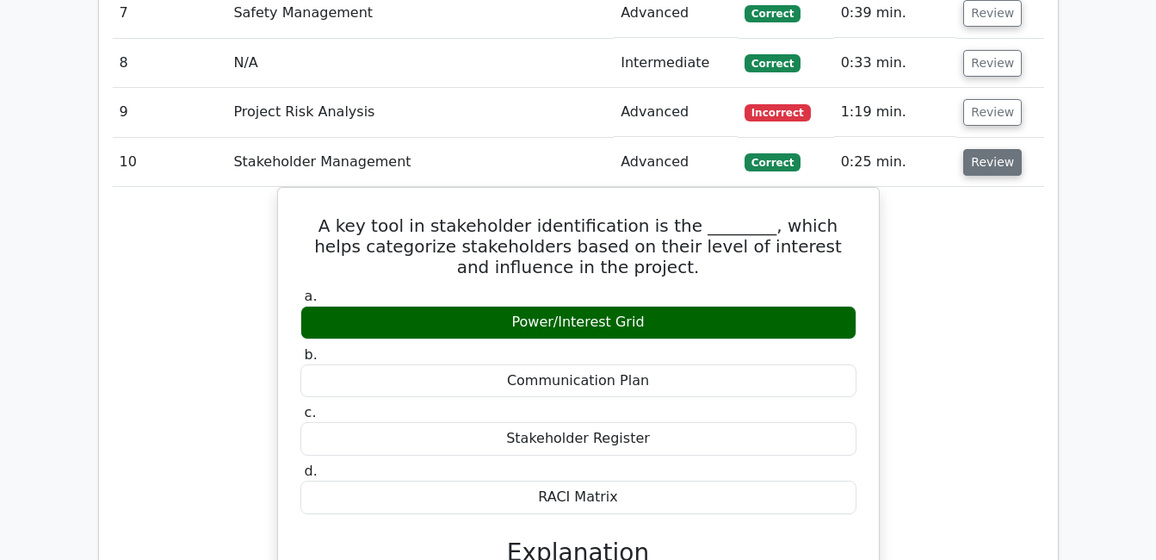
click at [984, 149] on button "Review" at bounding box center [992, 162] width 59 height 27
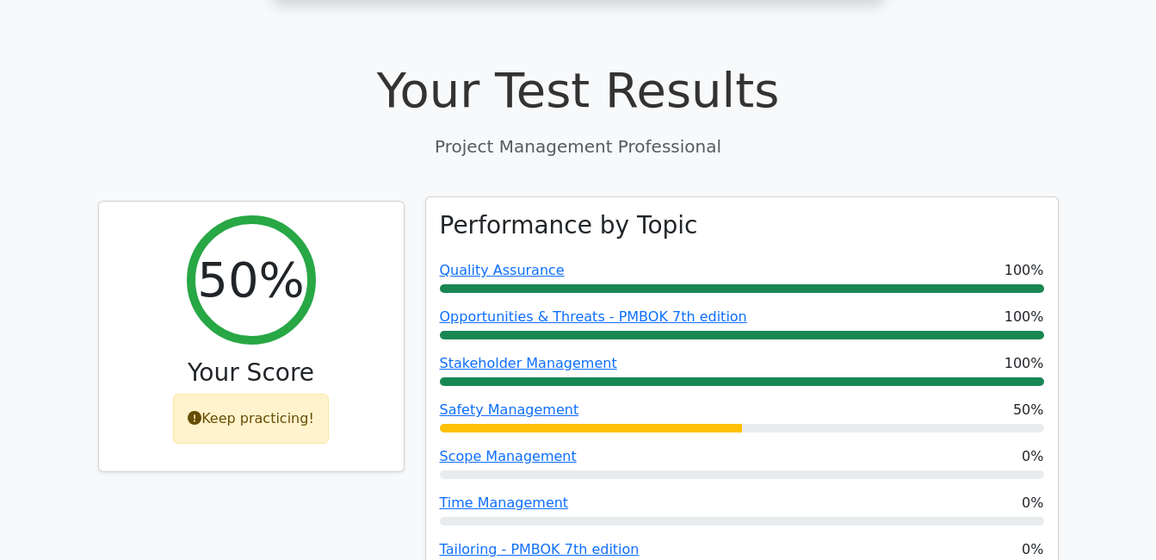
scroll to position [575, 0]
